Goal: Transaction & Acquisition: Purchase product/service

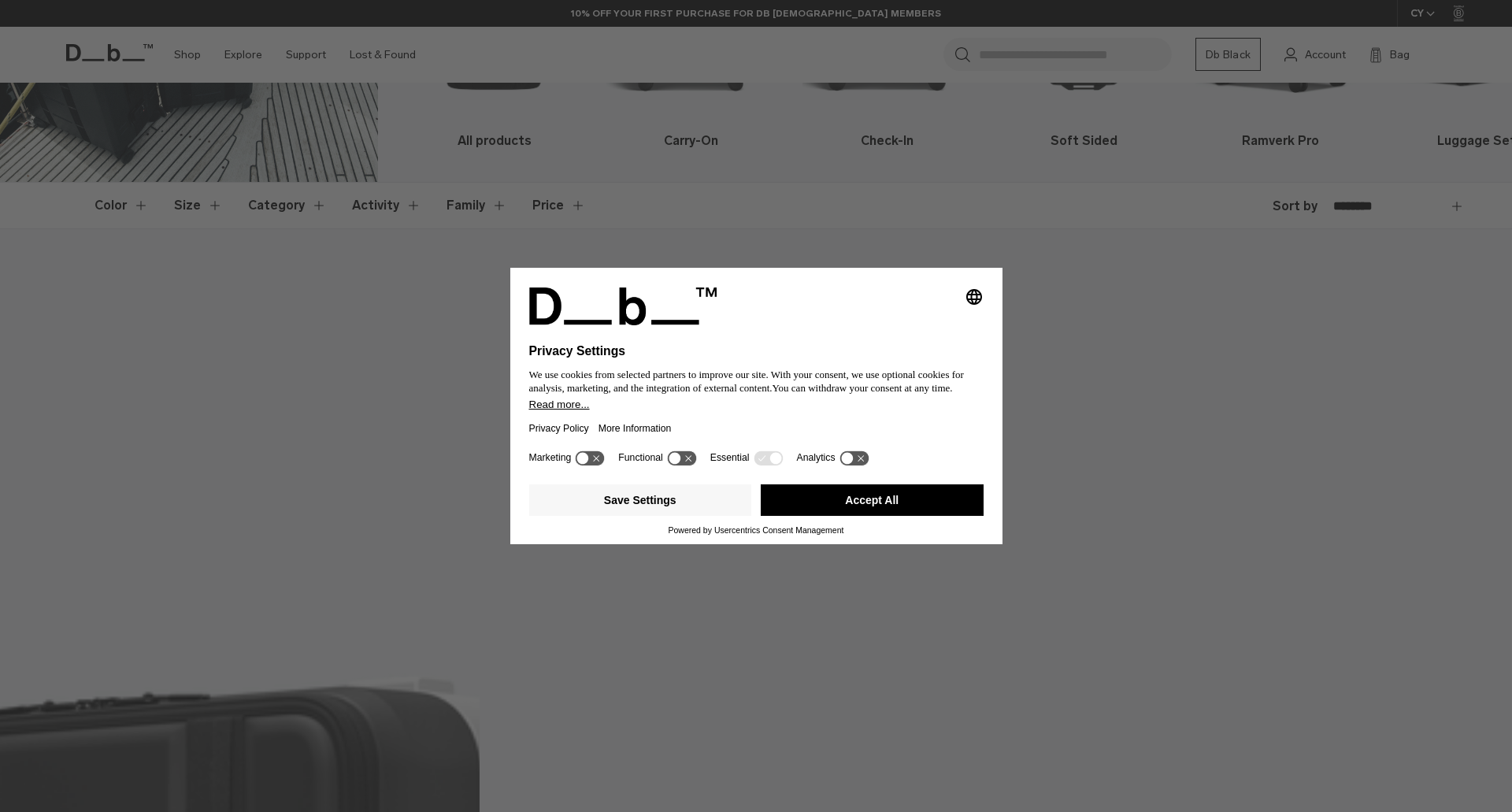
click at [873, 491] on button "Accept All" at bounding box center [872, 500] width 223 height 31
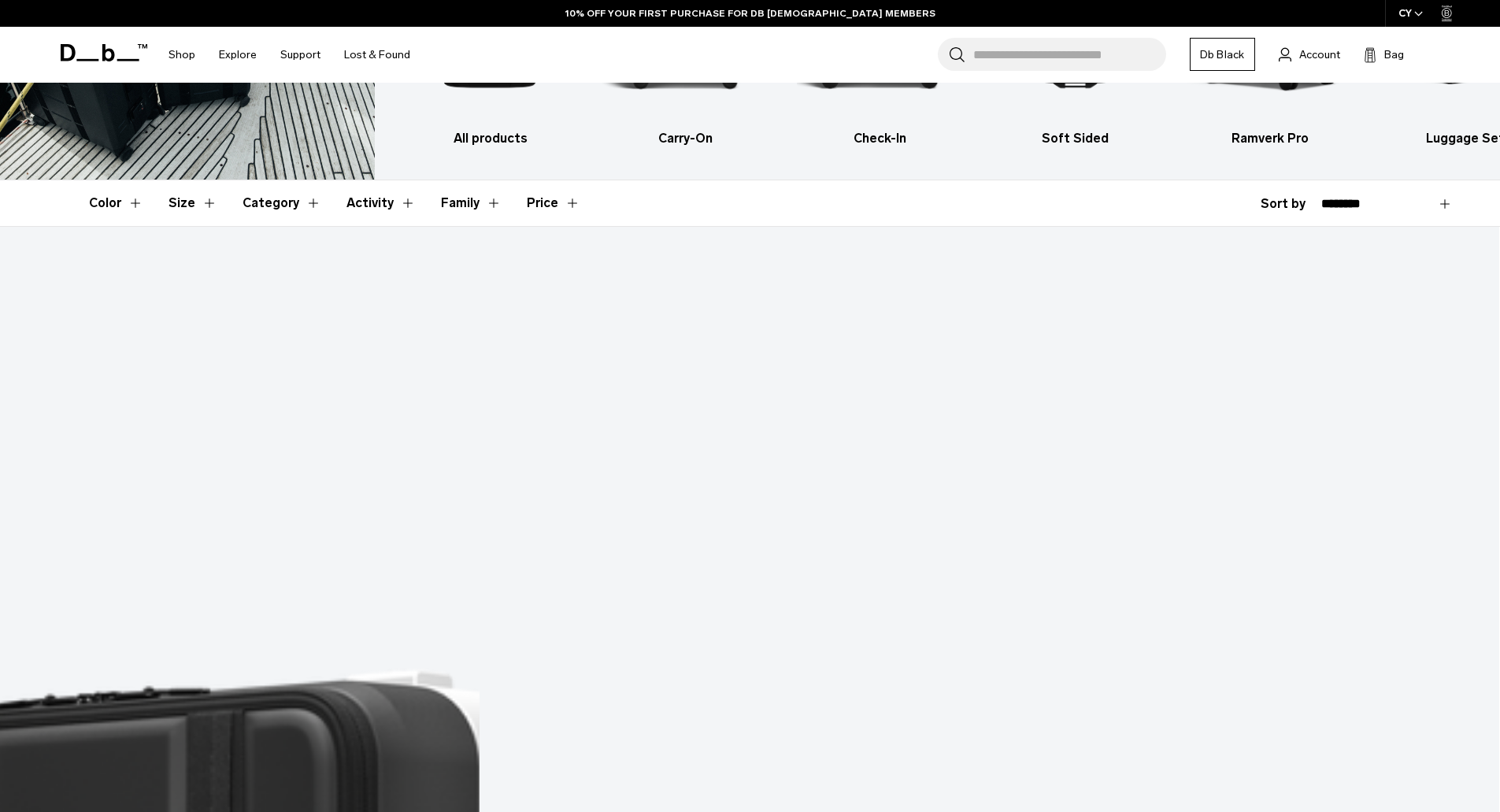
click at [864, 252] on div "Ramverk Pro" at bounding box center [750, 239] width 1500 height 25
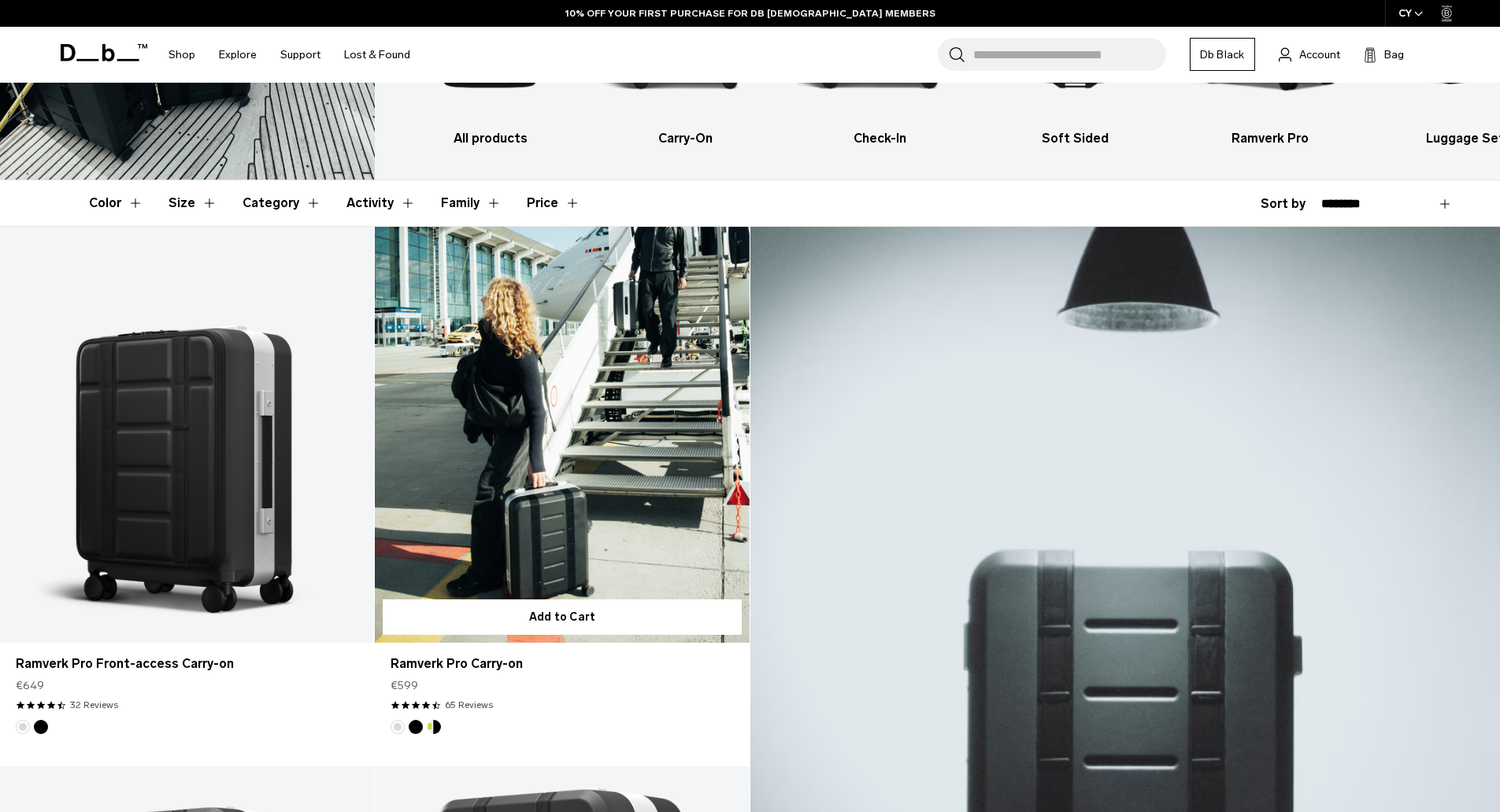
click at [546, 341] on link "Ramverk Pro Carry-on" at bounding box center [561, 435] width 374 height 416
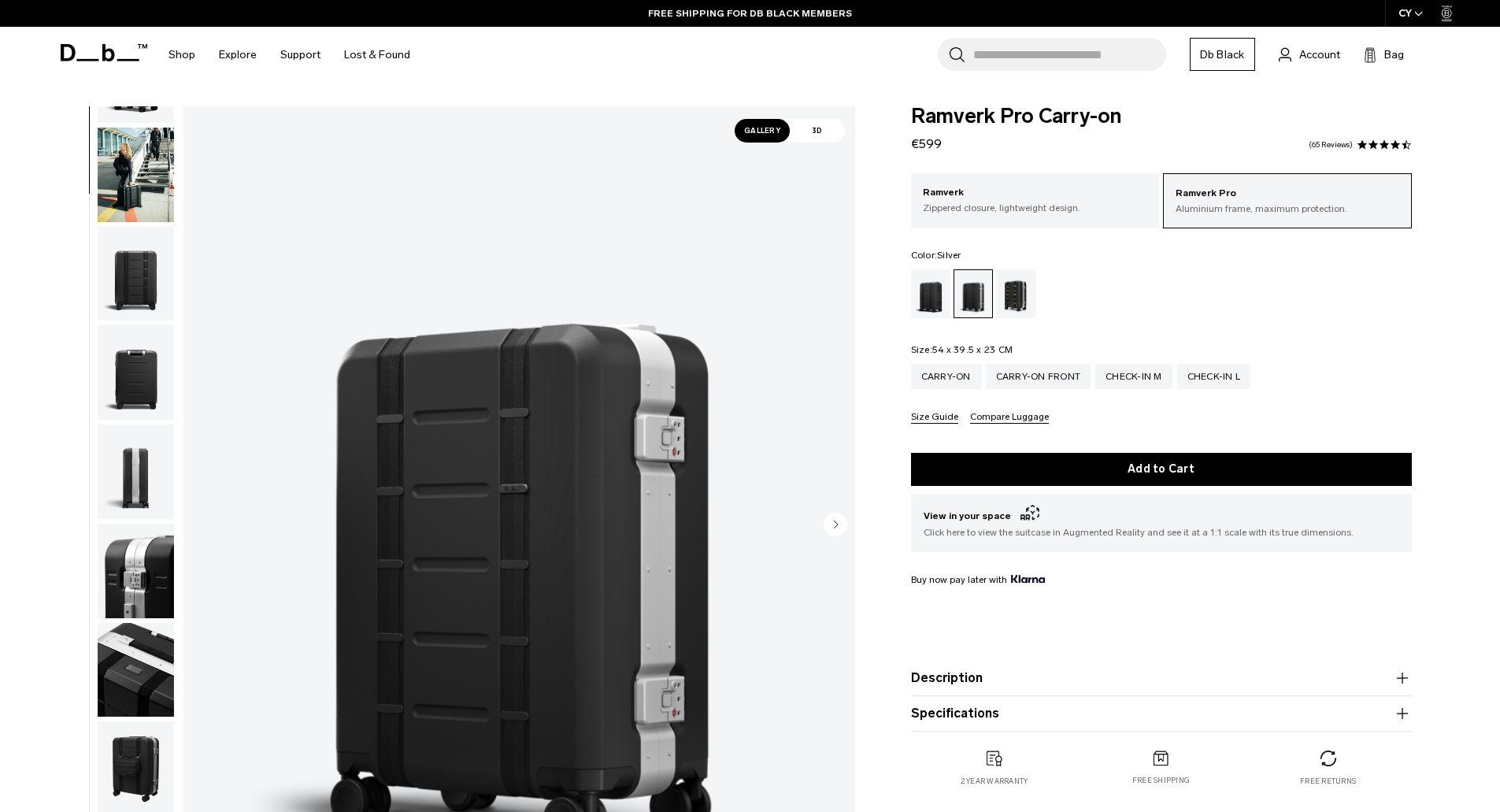
click at [130, 585] on img "button" at bounding box center [136, 570] width 76 height 95
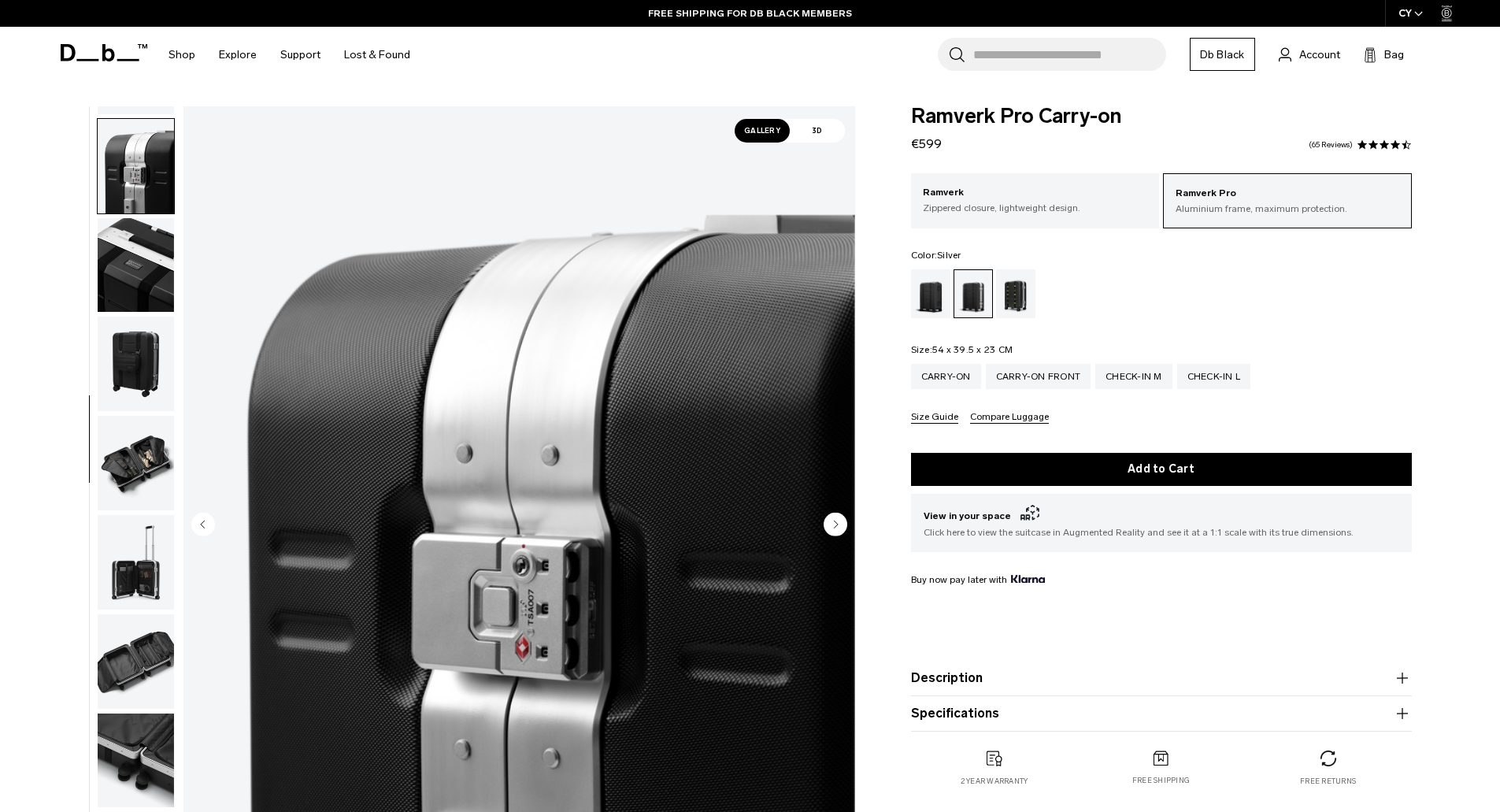
scroll to position [496, 0]
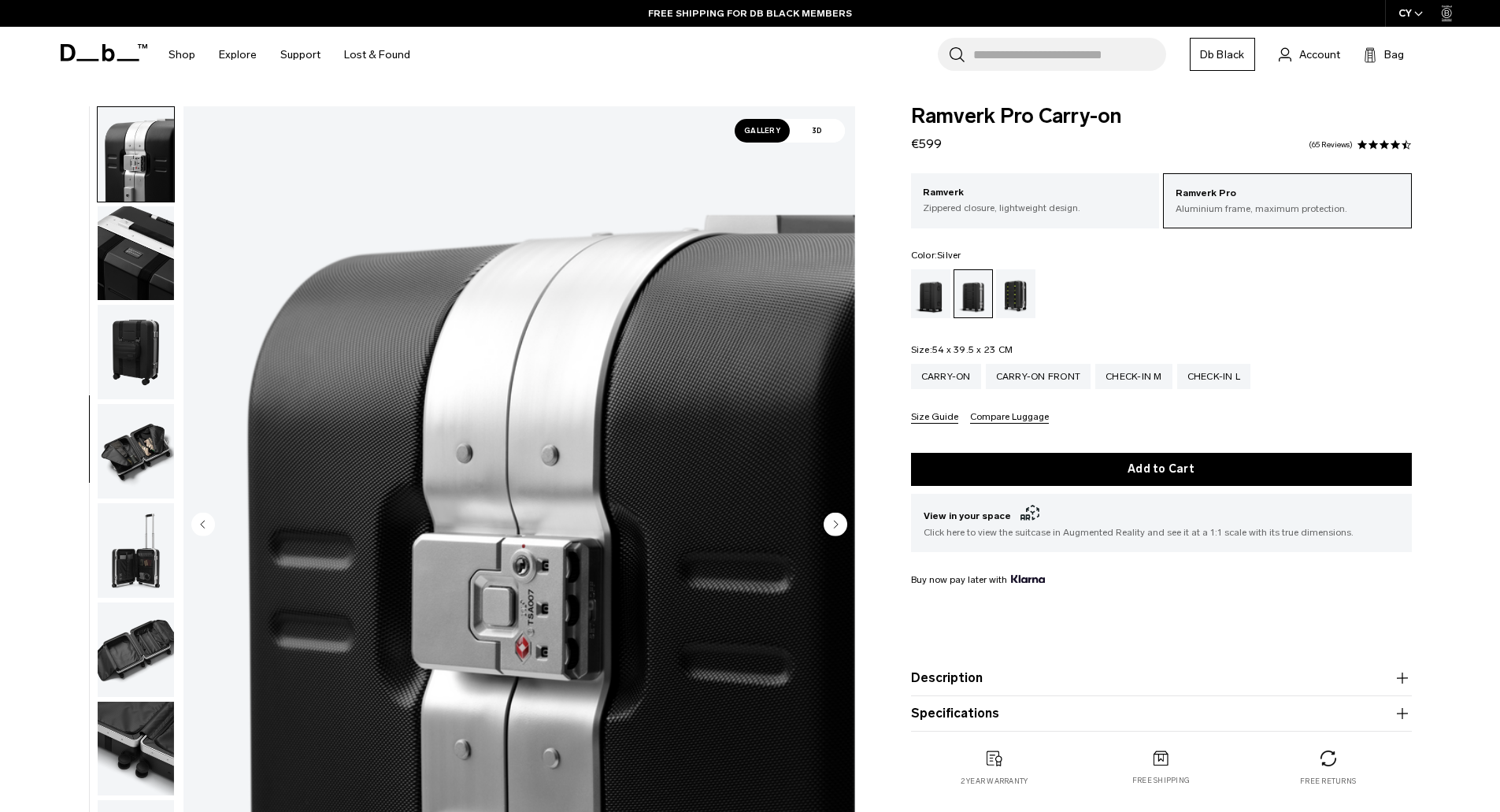
click at [133, 430] on img "button" at bounding box center [136, 450] width 76 height 95
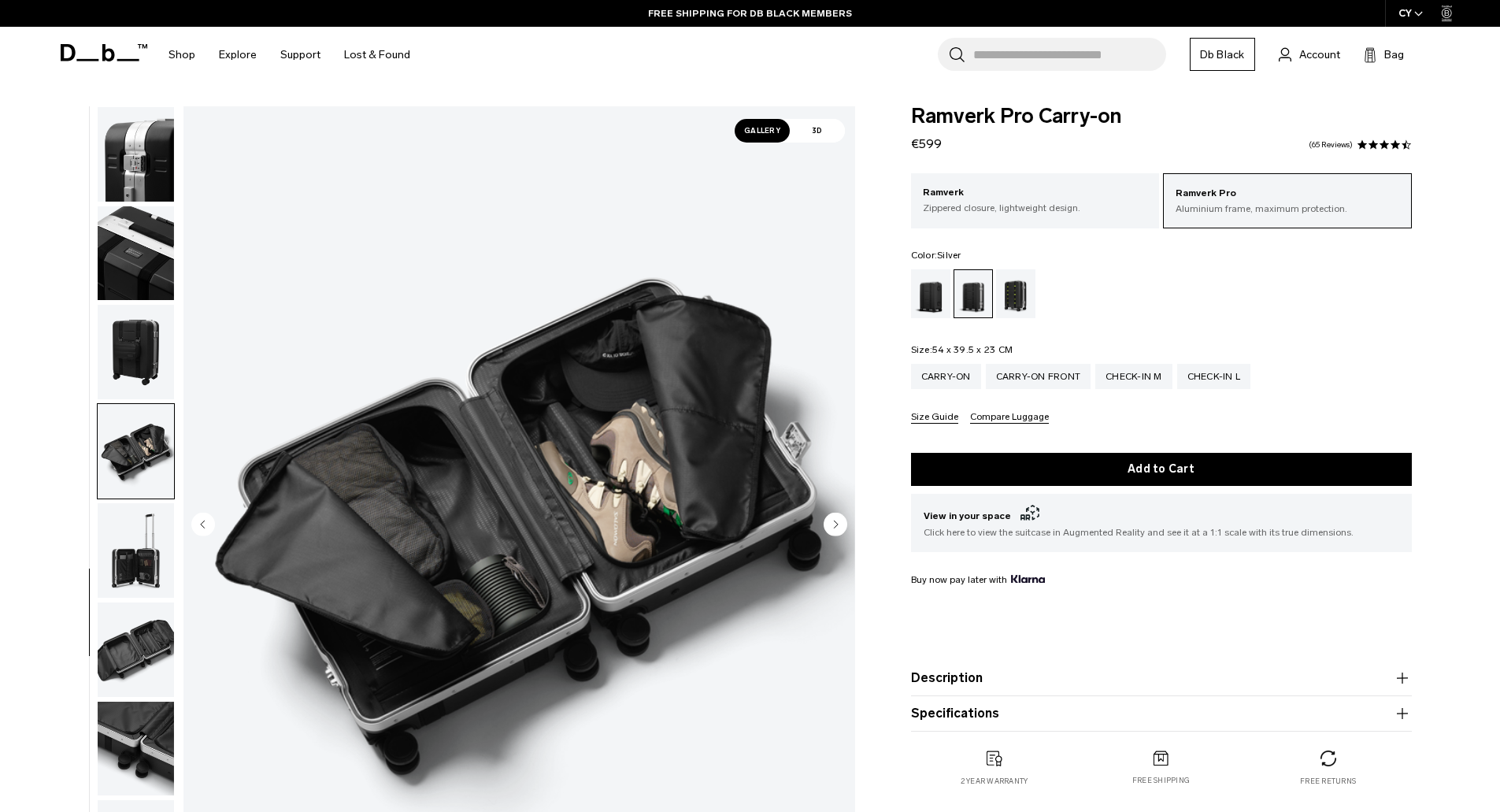
scroll to position [545, 0]
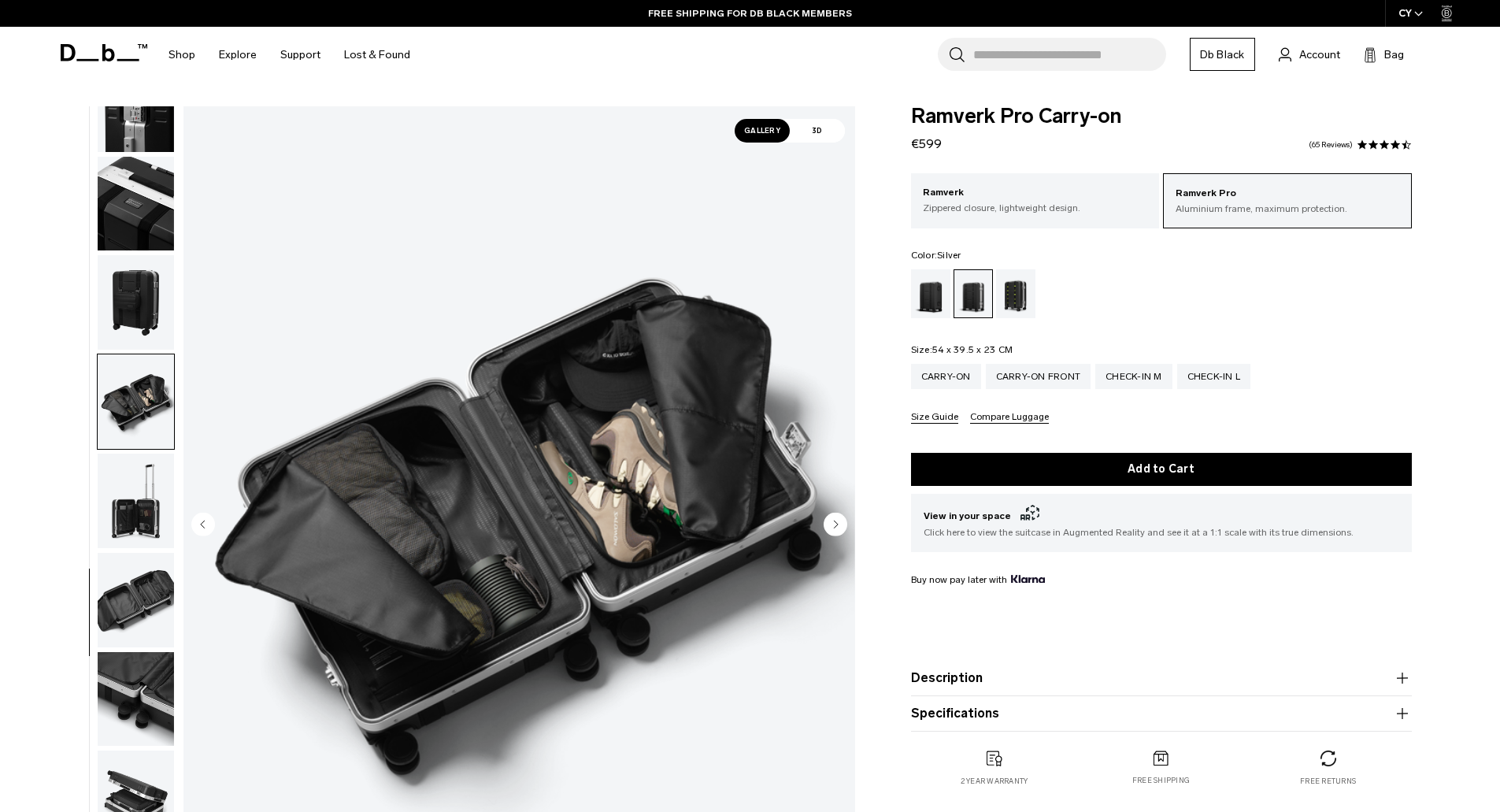
click at [133, 430] on img "button" at bounding box center [136, 401] width 76 height 95
click at [131, 468] on img "button" at bounding box center [136, 501] width 76 height 95
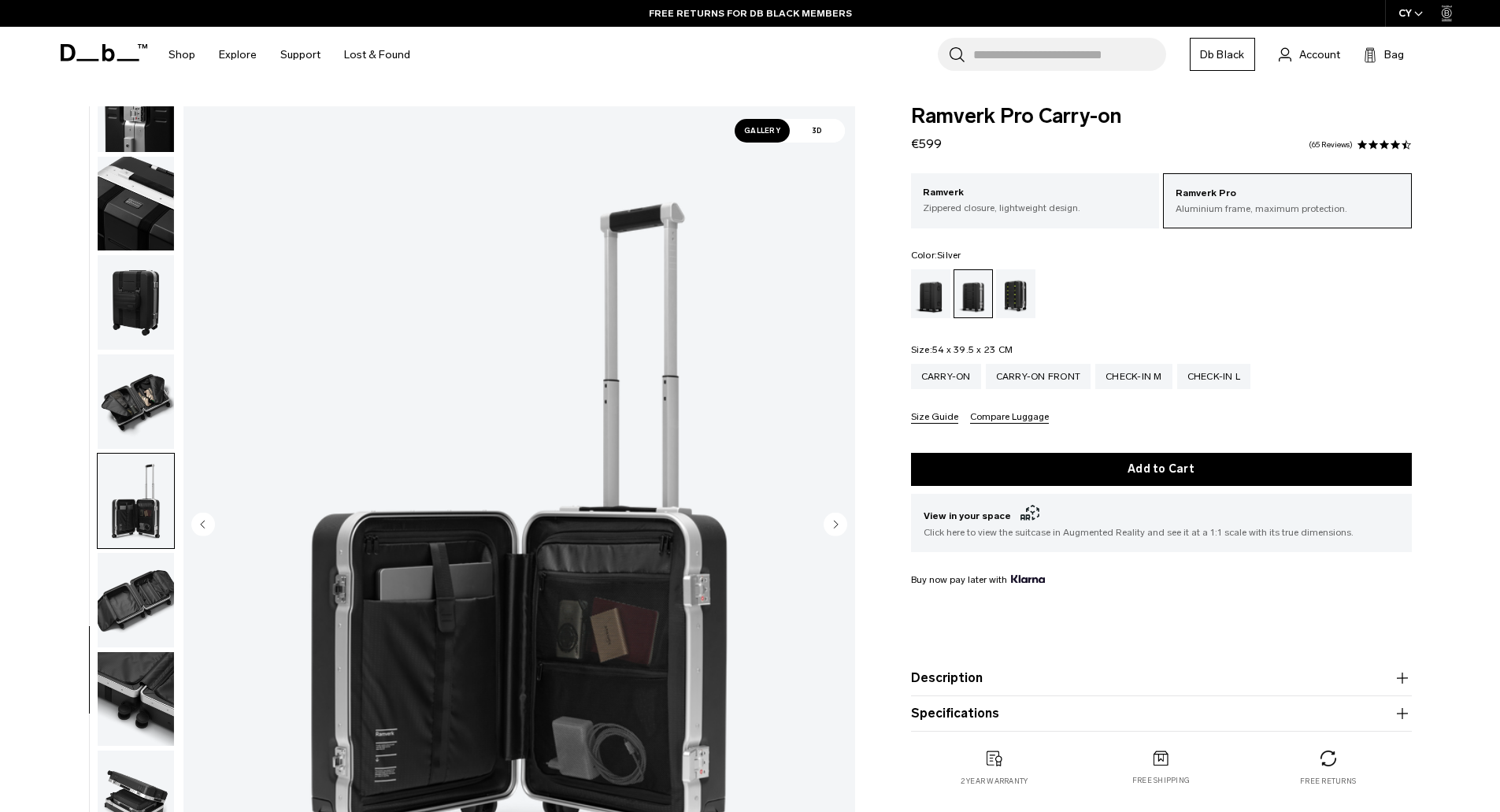
click at [141, 570] on img "button" at bounding box center [136, 599] width 76 height 95
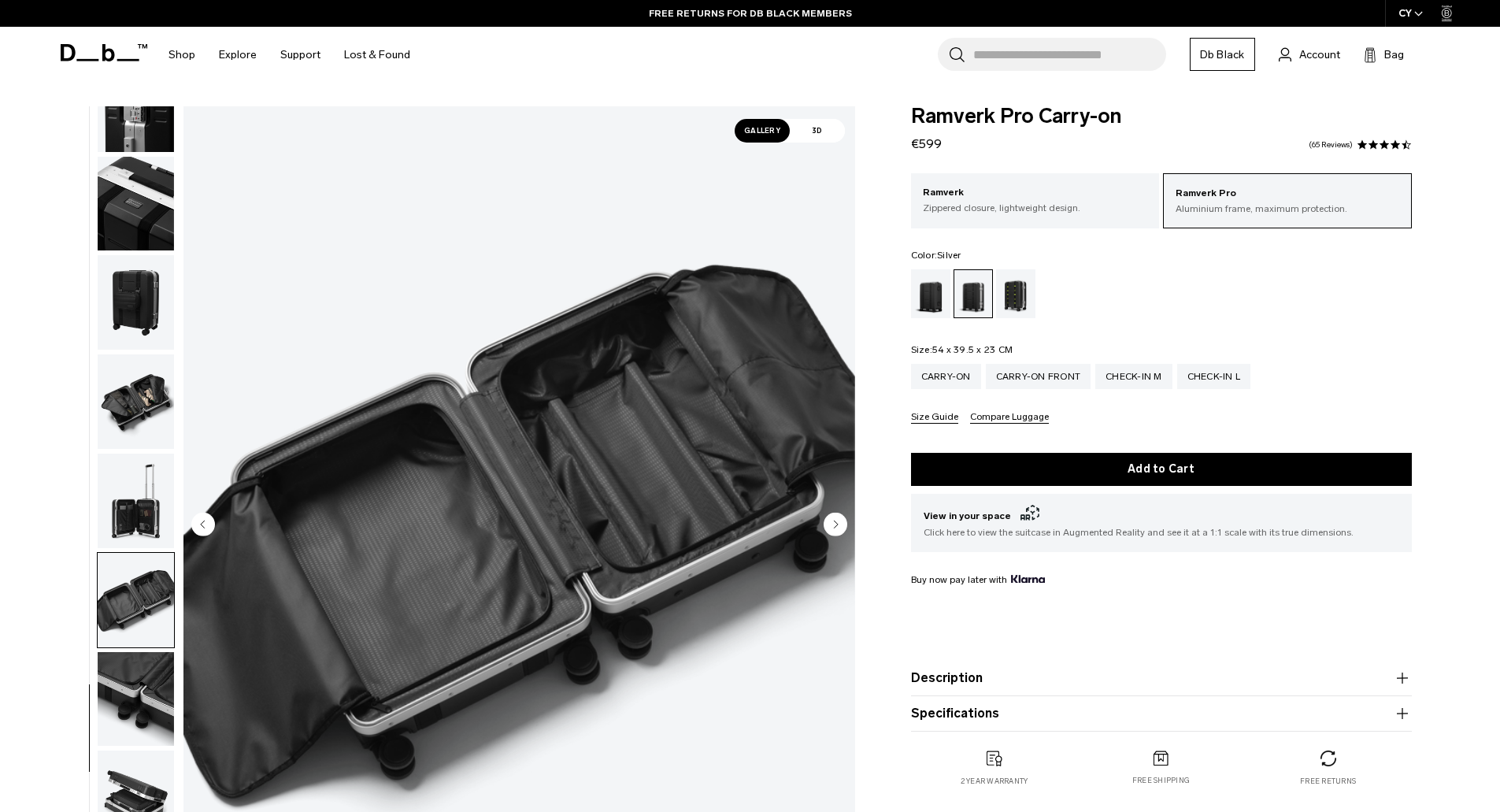
click at [143, 509] on img "button" at bounding box center [136, 501] width 76 height 95
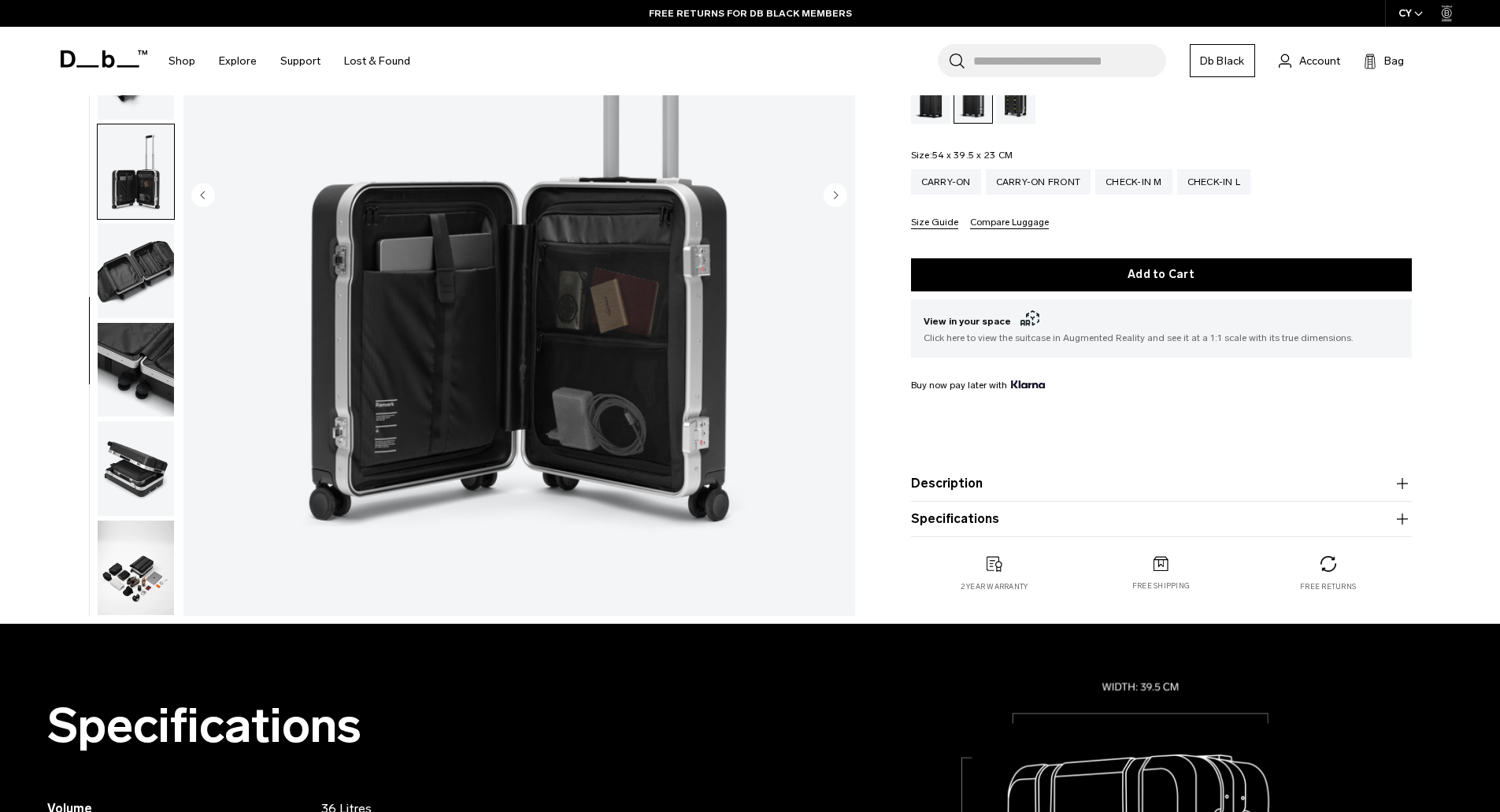
scroll to position [394, 0]
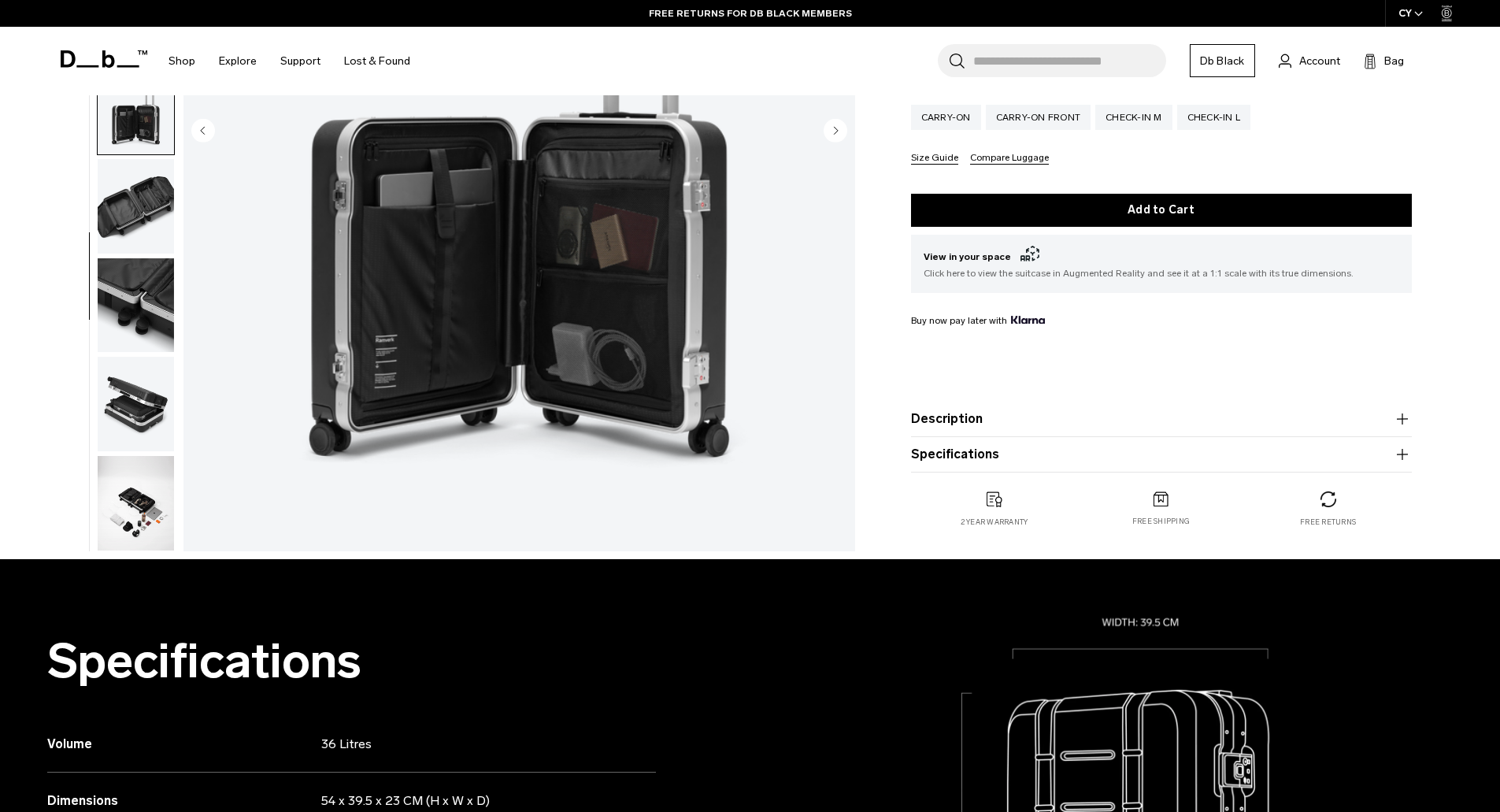
click at [151, 493] on img "button" at bounding box center [136, 503] width 76 height 95
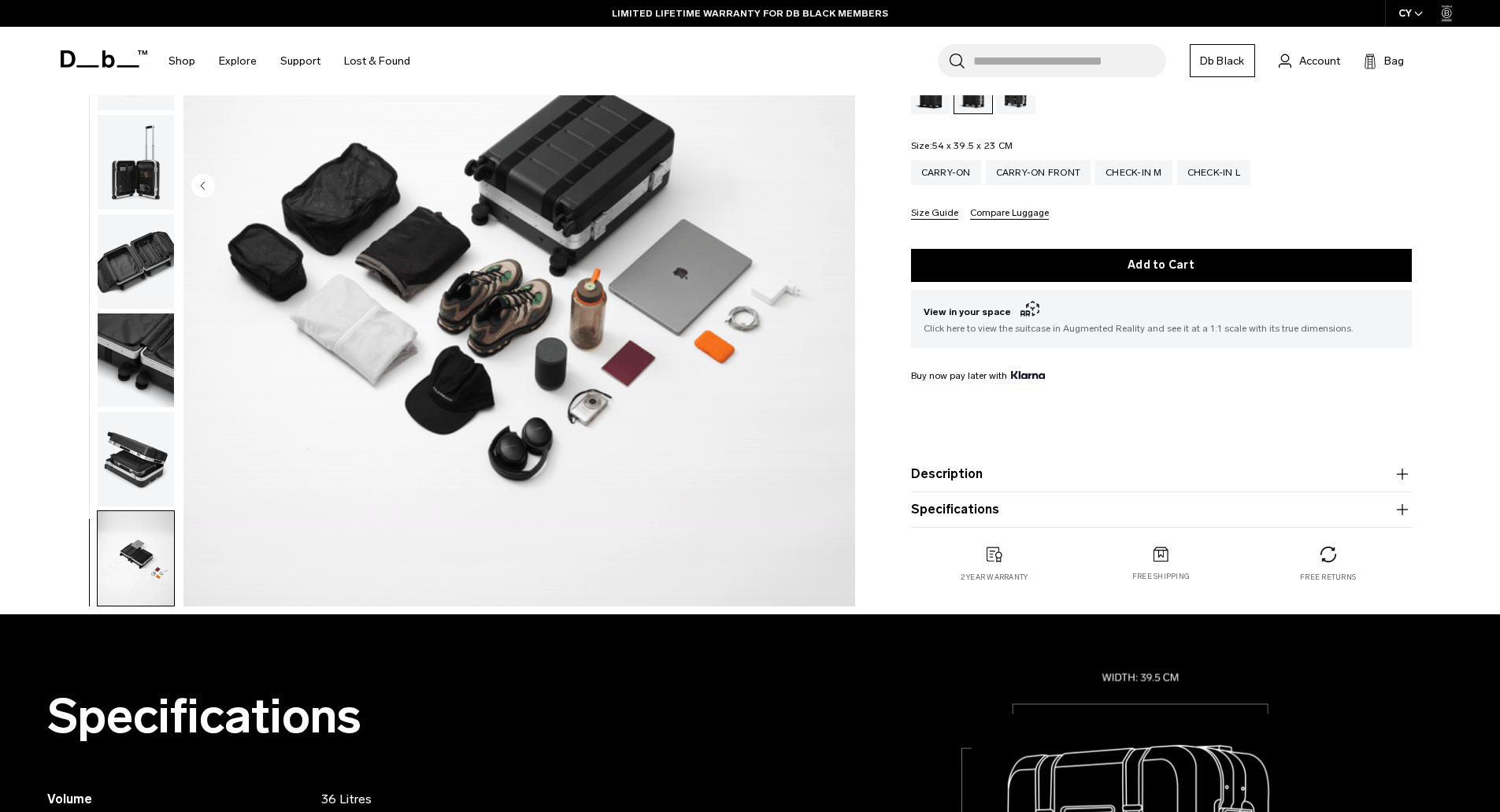
scroll to position [236, 0]
